Goal: Information Seeking & Learning: Check status

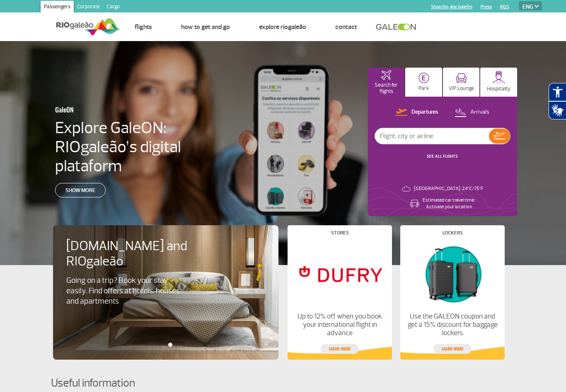
select select "en"
click at [499, 138] on img at bounding box center [500, 135] width 12 height 7
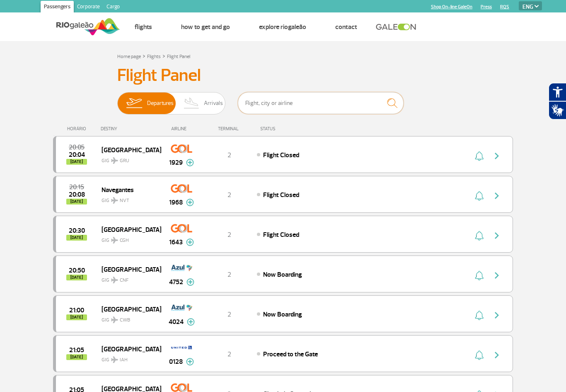
click at [271, 102] on input "text" at bounding box center [321, 103] width 166 height 22
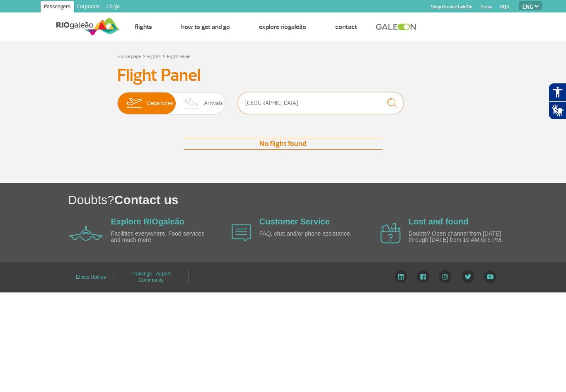
type input "[GEOGRAPHIC_DATA]"
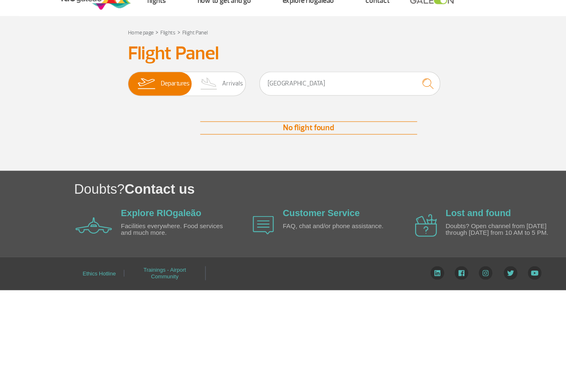
click at [203, 92] on img at bounding box center [191, 103] width 24 height 22
click at [117, 99] on input "Departures Arrivals" at bounding box center [117, 99] width 0 height 0
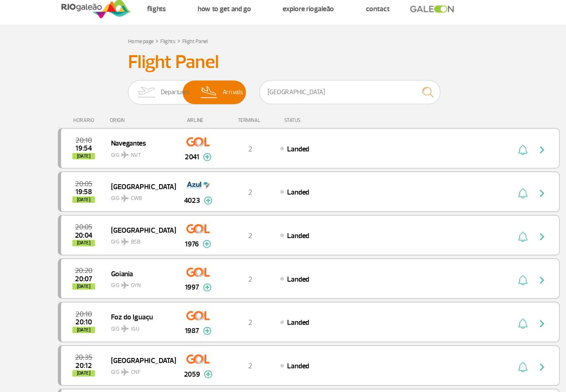
click at [146, 92] on img at bounding box center [134, 103] width 26 height 22
click at [117, 99] on input "Departures Arrivals" at bounding box center [117, 99] width 0 height 0
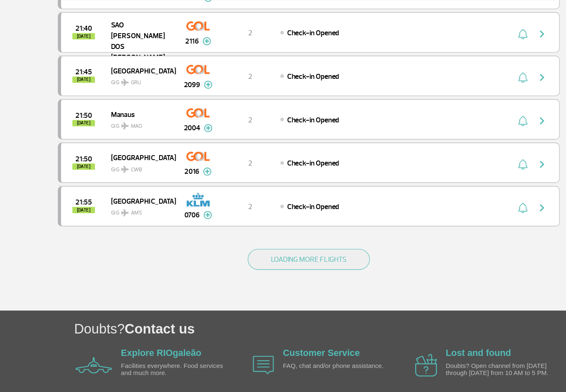
scroll to position [712, 0]
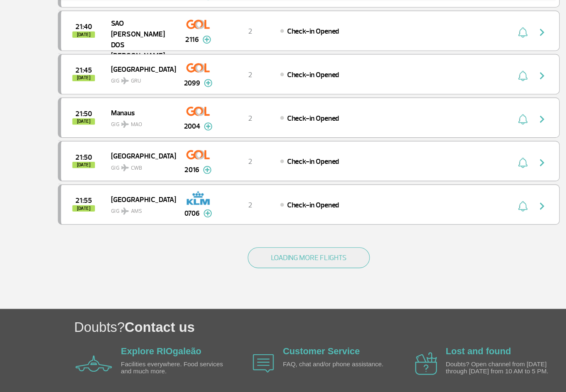
click at [327, 245] on button "LOADING MORE FLIGHTS" at bounding box center [283, 254] width 112 height 19
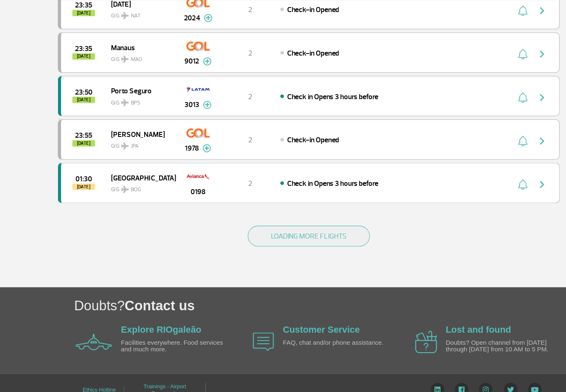
scroll to position [1527, 0]
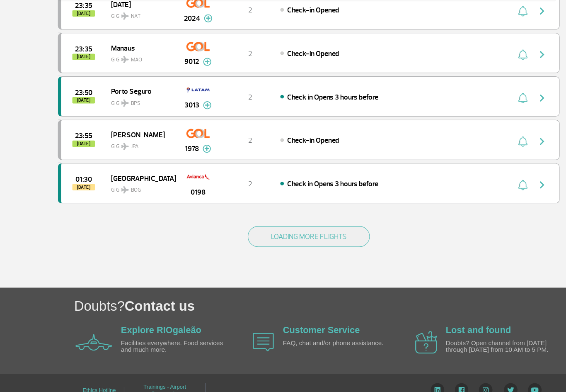
click at [332, 226] on button "LOADING MORE FLIGHTS" at bounding box center [283, 235] width 112 height 19
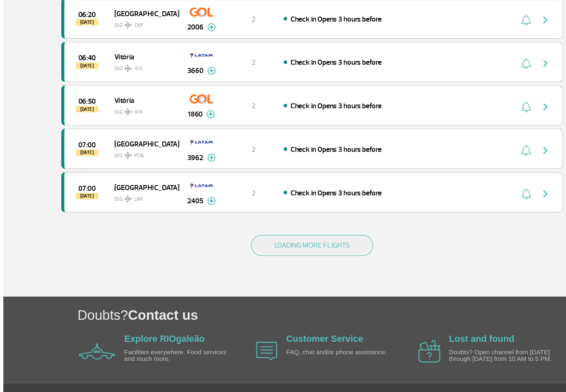
scroll to position [2317, 0]
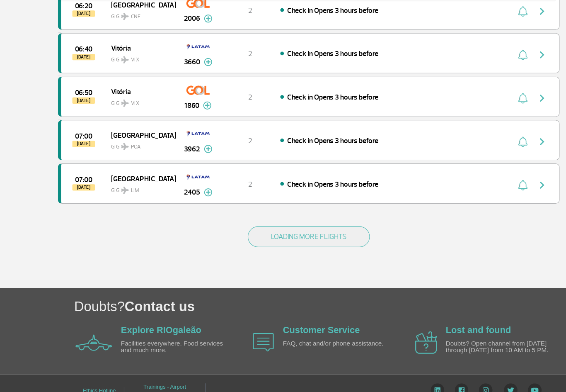
click at [330, 226] on button "LOADING MORE FLIGHTS" at bounding box center [283, 235] width 112 height 19
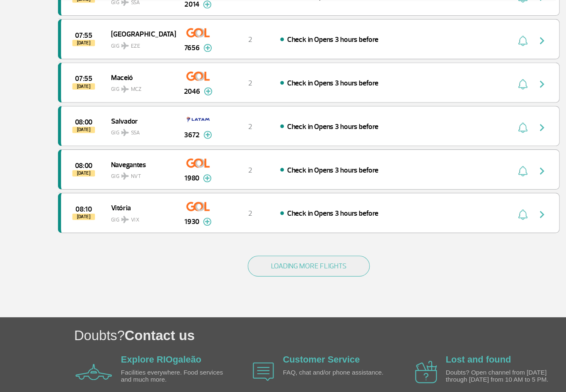
scroll to position [3087, 0]
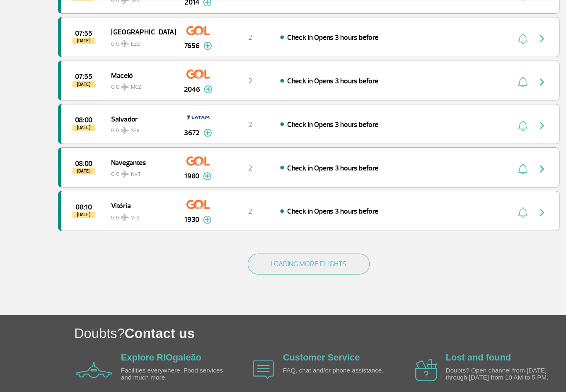
click at [330, 251] on button "LOADING MORE FLIGHTS" at bounding box center [283, 260] width 112 height 19
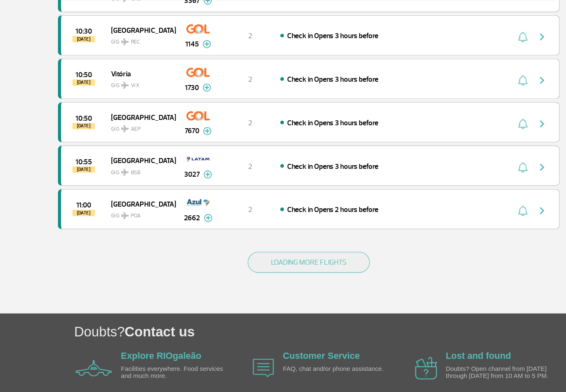
scroll to position [3908, 0]
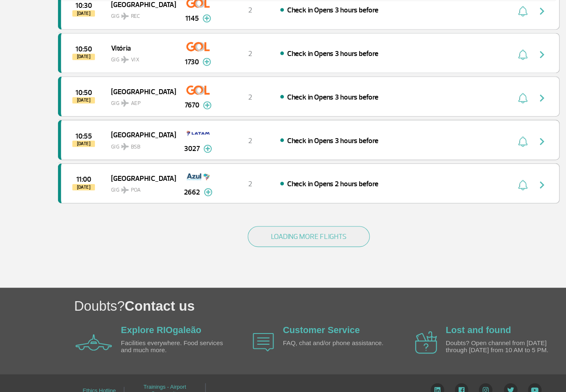
click at [326, 226] on button "LOADING MORE FLIGHTS" at bounding box center [283, 235] width 112 height 19
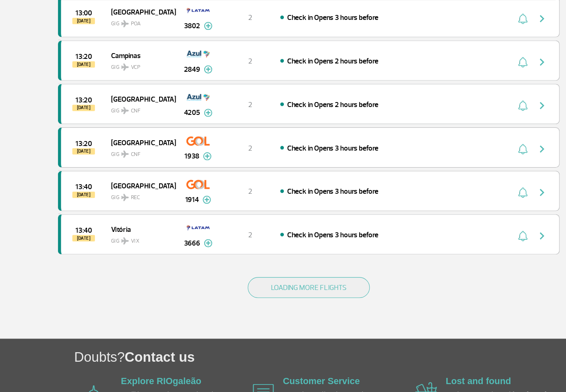
scroll to position [4703, 0]
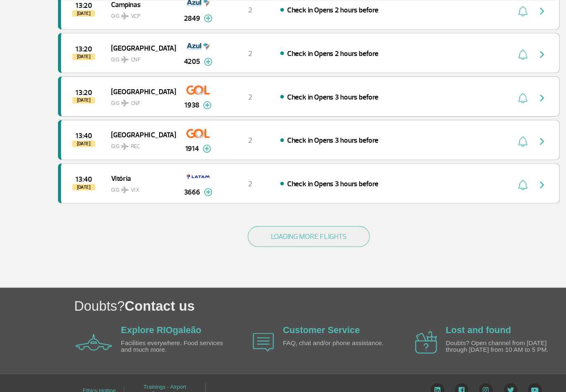
click at [333, 226] on button "LOADING MORE FLIGHTS" at bounding box center [283, 235] width 112 height 19
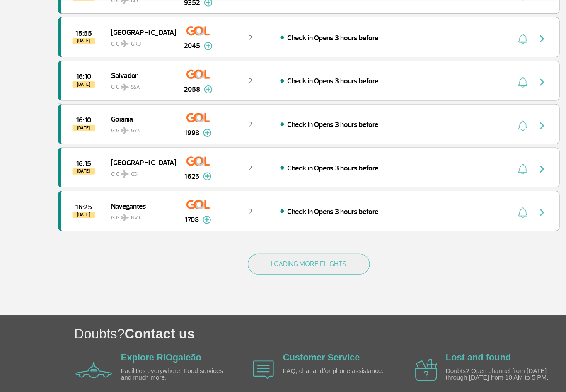
scroll to position [5471, 0]
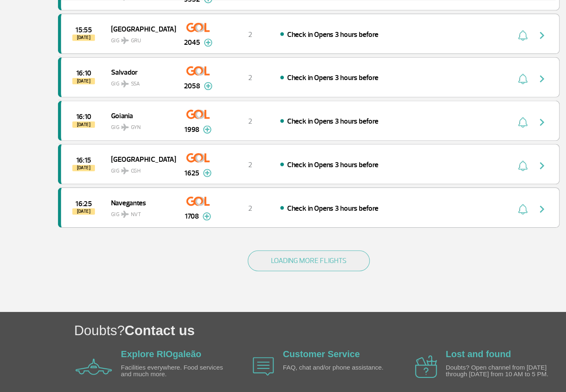
click at [338, 248] on button "LOADING MORE FLIGHTS" at bounding box center [283, 257] width 112 height 19
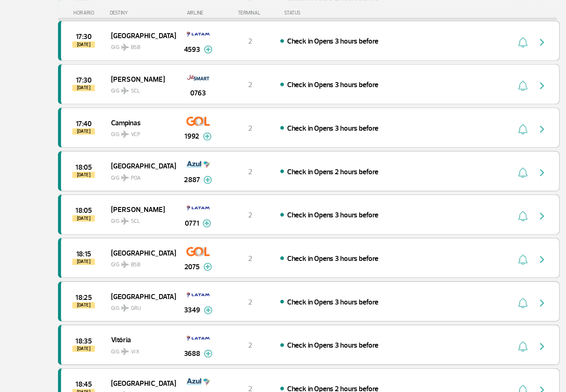
scroll to position [6000, 0]
